Goal: Navigation & Orientation: Find specific page/section

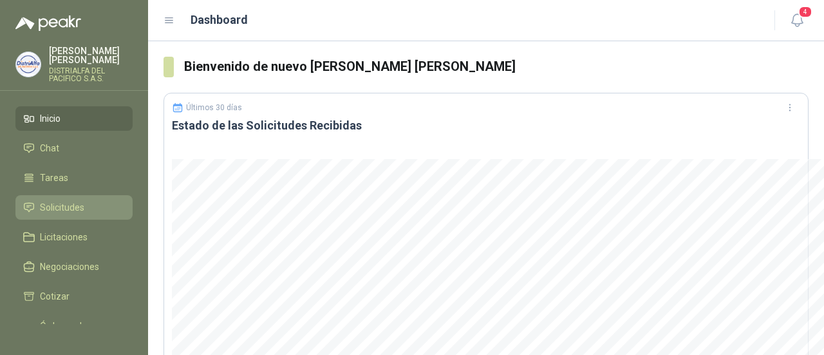
click at [51, 196] on link "Solicitudes" at bounding box center [73, 207] width 117 height 24
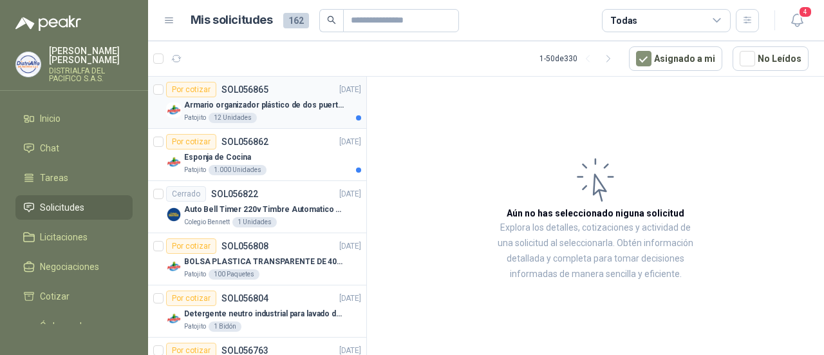
click at [278, 104] on p "Armario organizador plástico de dos puertas de acuerdo a la imagen adjunta" at bounding box center [264, 105] width 160 height 12
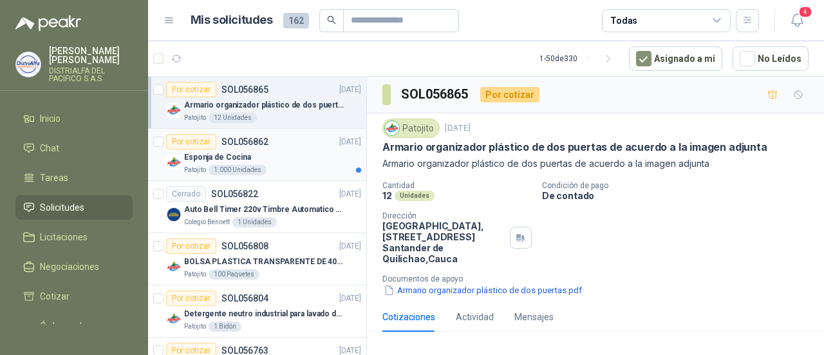
click at [304, 153] on div "Esponja de Cocina" at bounding box center [272, 156] width 177 height 15
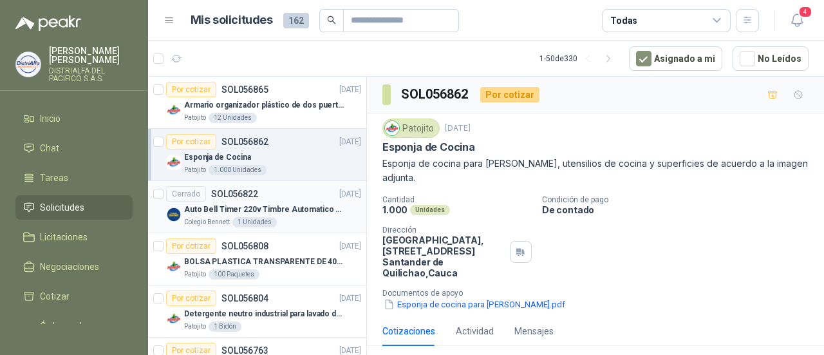
click at [306, 215] on div "Auto Bell Timer 220v Timbre Automatico Para Colegios, Indust Colegio [PERSON_NA…" at bounding box center [272, 215] width 177 height 26
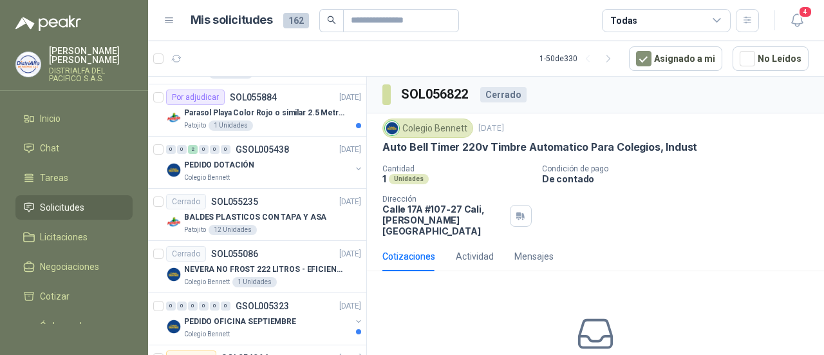
scroll to position [1159, 0]
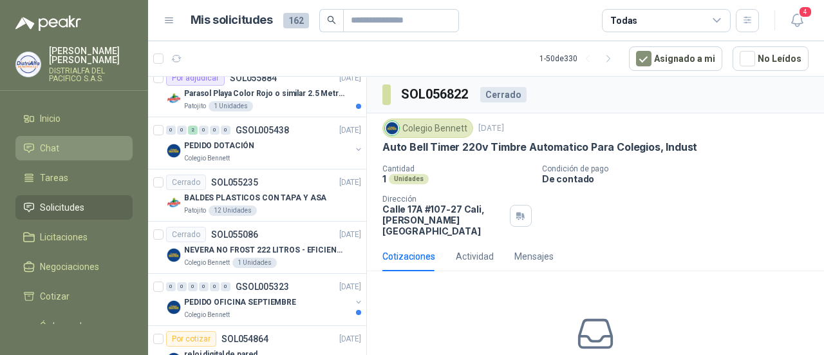
click at [68, 147] on li "Chat" at bounding box center [74, 148] width 102 height 14
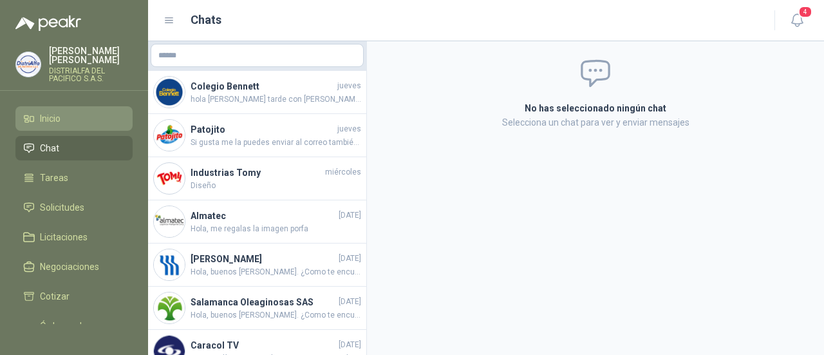
click at [77, 122] on li "Inicio" at bounding box center [74, 118] width 102 height 14
